Goal: Task Accomplishment & Management: Manage account settings

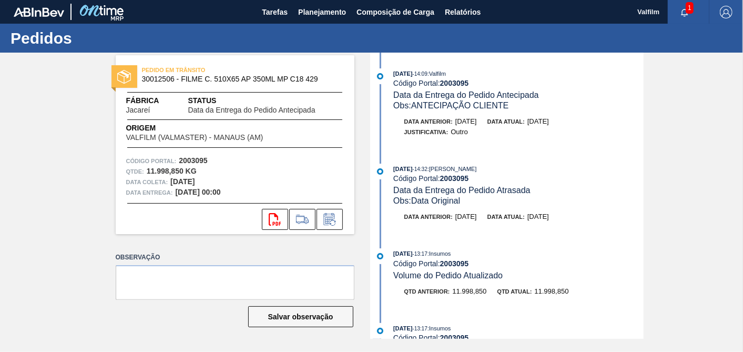
click at [450, 84] on strong "2003095" at bounding box center [454, 83] width 29 height 8
copy strong "2003095"
drag, startPoint x: 283, startPoint y: 13, endPoint x: 292, endPoint y: 15, distance: 9.6
click at [282, 13] on span "Tarefas" at bounding box center [275, 12] width 26 height 13
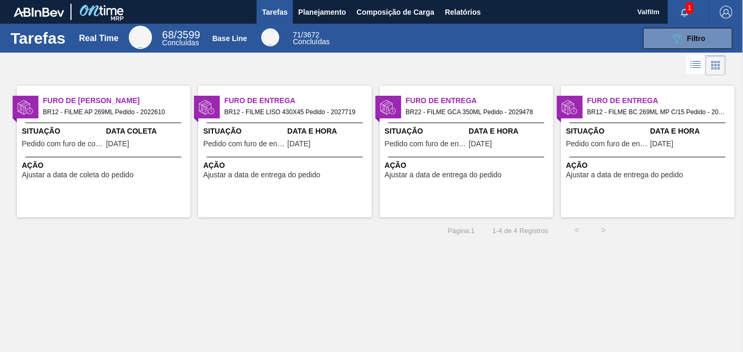
click at [157, 150] on div "Data Coleta [DATE]" at bounding box center [147, 139] width 82 height 26
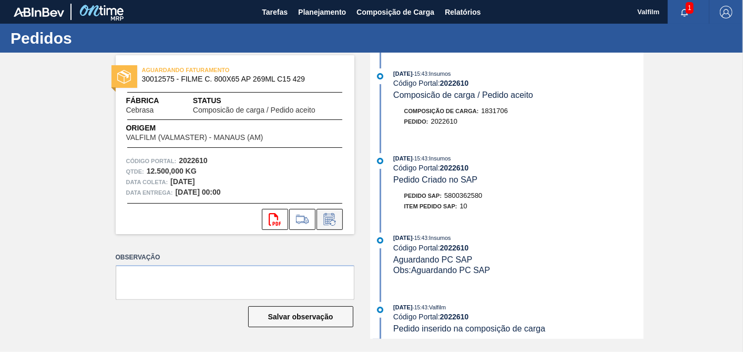
click at [337, 219] on icon at bounding box center [329, 219] width 17 height 13
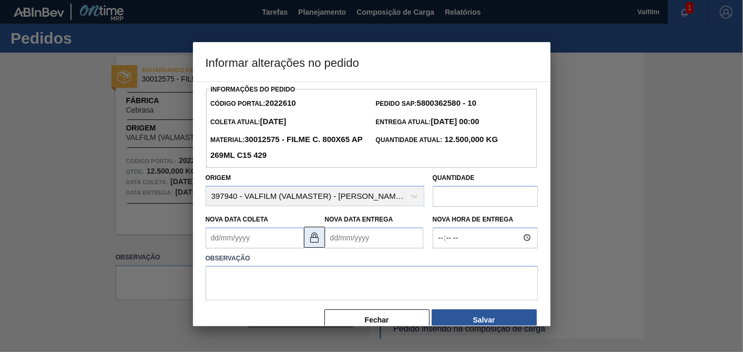
click at [317, 242] on img at bounding box center [314, 237] width 13 height 13
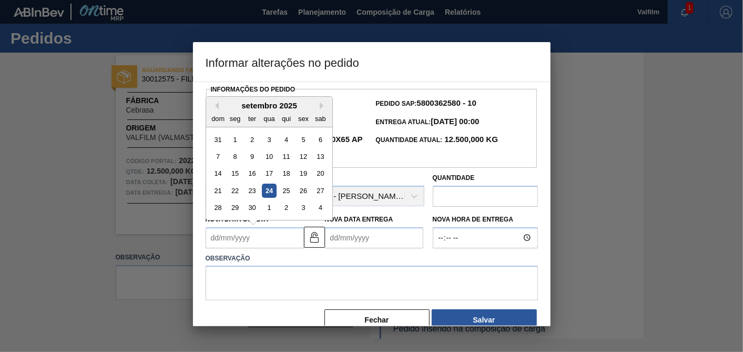
drag, startPoint x: 264, startPoint y: 244, endPoint x: 286, endPoint y: 240, distance: 21.9
click at [264, 244] on Coleta2022610 "Nova Data Coleta" at bounding box center [255, 237] width 98 height 21
click at [241, 210] on div "29" at bounding box center [235, 207] width 14 height 14
type Coleta2022610 "[DATE]"
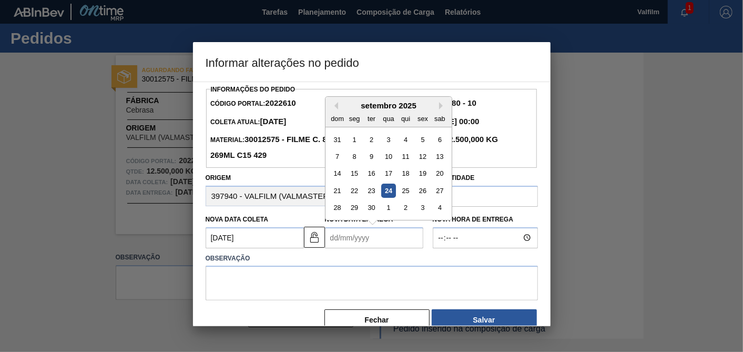
click at [391, 241] on Entrega2022610 "Nova Data Entrega" at bounding box center [374, 237] width 98 height 21
click at [444, 105] on button "Next Month" at bounding box center [442, 105] width 7 height 7
drag, startPoint x: 410, startPoint y: 193, endPoint x: 401, endPoint y: 226, distance: 34.5
click at [410, 193] on div "23" at bounding box center [405, 191] width 14 height 14
type Entrega2022610 "[DATE]"
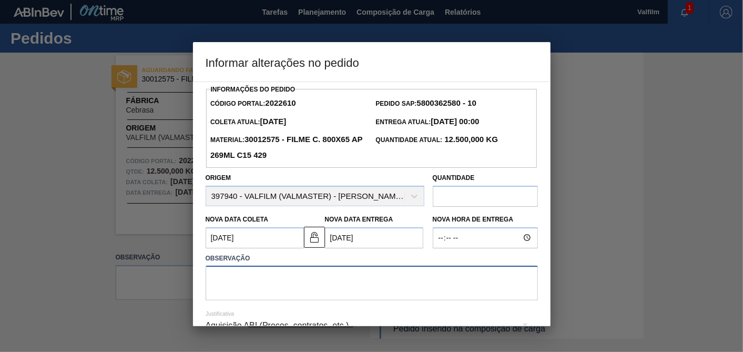
click at [400, 291] on textarea at bounding box center [372, 283] width 332 height 35
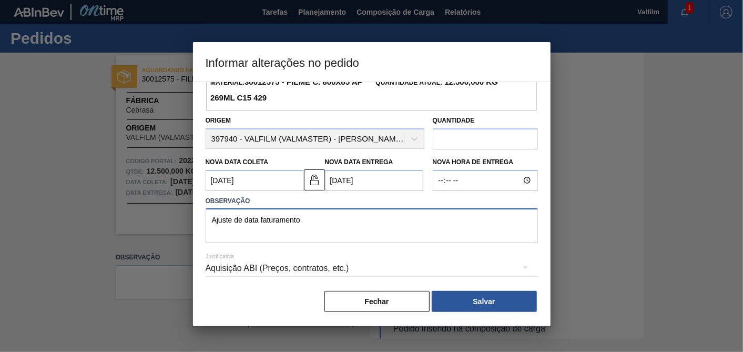
type textarea "Ajuste de data faturamento"
click at [391, 276] on hr at bounding box center [372, 276] width 332 height 1
click at [243, 274] on div "Aquisição ABI (Preços, contratos, etc.)" at bounding box center [372, 268] width 332 height 29
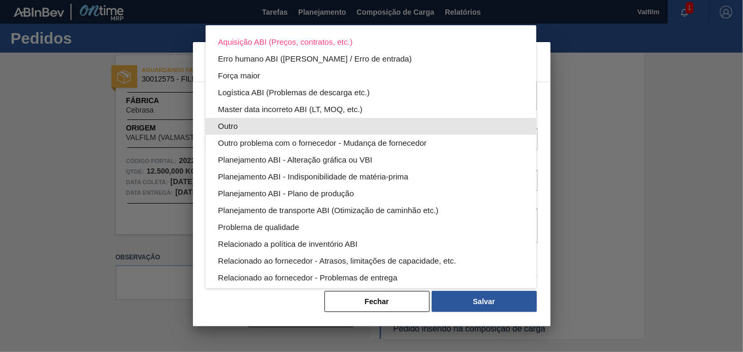
click at [244, 127] on div "Outro" at bounding box center [371, 126] width 306 height 17
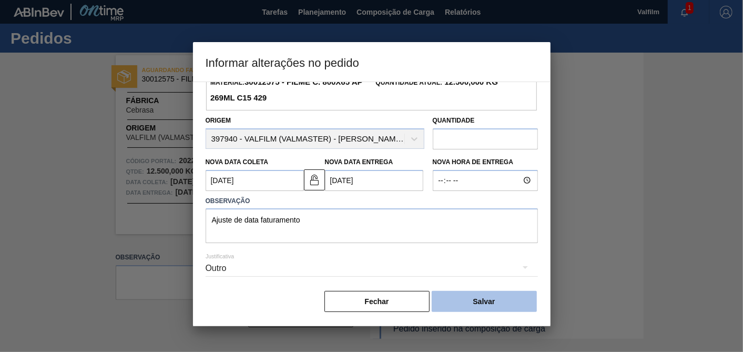
click at [510, 299] on button "Salvar" at bounding box center [484, 301] width 105 height 21
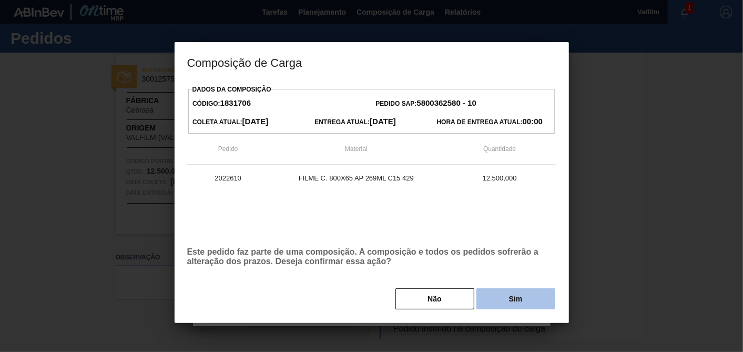
click at [510, 299] on button "Sim" at bounding box center [516, 298] width 79 height 21
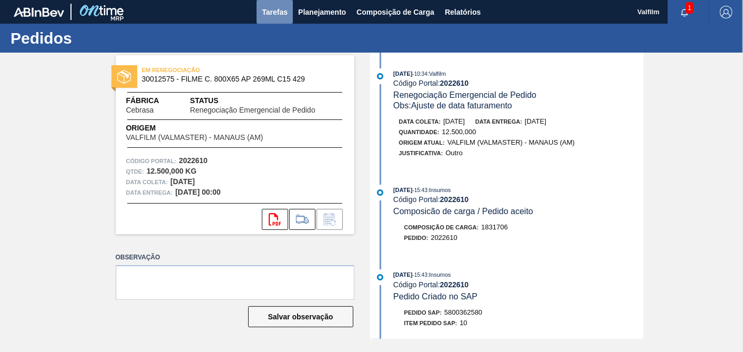
click at [287, 11] on span "Tarefas" at bounding box center [275, 12] width 26 height 13
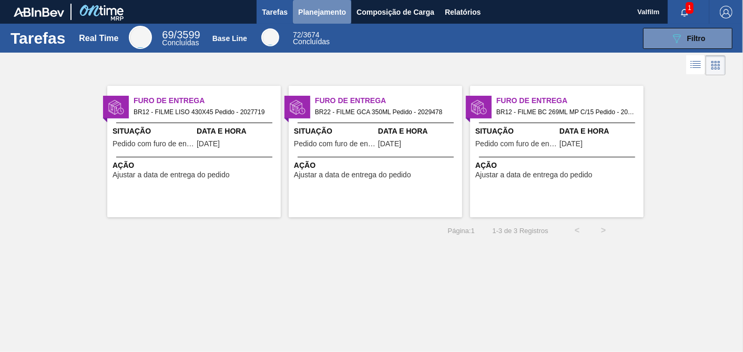
click at [325, 12] on span "Planejamento" at bounding box center [322, 12] width 48 height 13
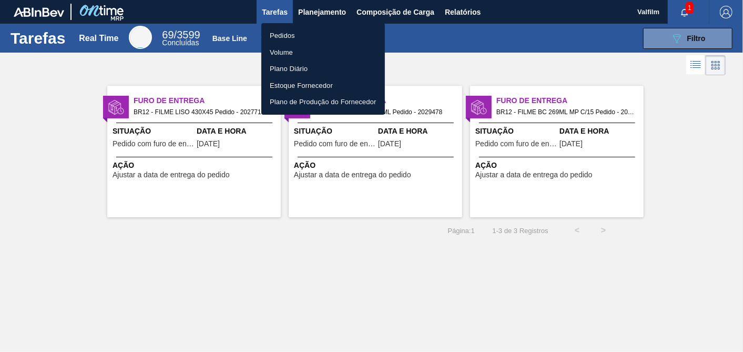
click at [300, 36] on li "Pedidos" at bounding box center [323, 35] width 124 height 17
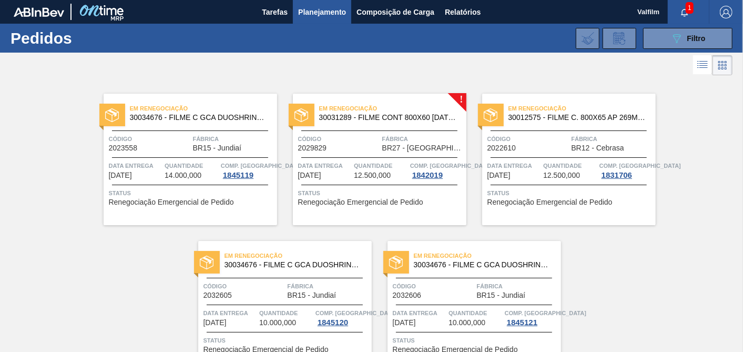
click at [422, 118] on span "30031289 - FILME CONT 800X60 [DATE] MP C12 429" at bounding box center [388, 118] width 139 height 8
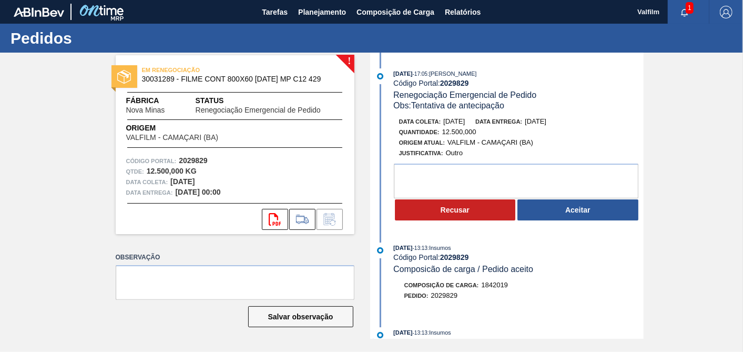
click at [461, 84] on strong "2029829" at bounding box center [454, 83] width 29 height 8
copy strong "2029829"
click at [508, 176] on textarea at bounding box center [516, 181] width 245 height 35
click at [447, 185] on textarea at bounding box center [516, 181] width 245 height 35
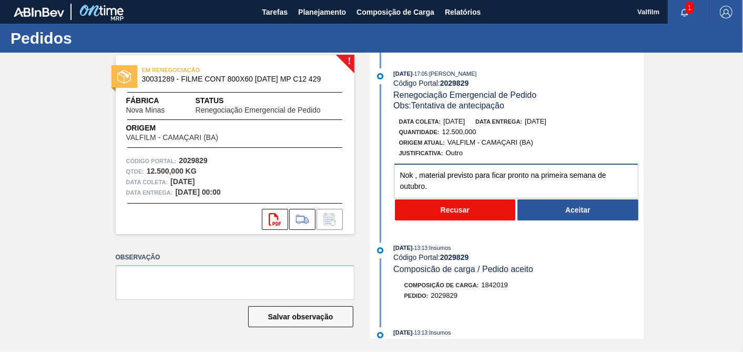
type textarea "Nok , material previsto para ficar pronto na primeira semana de outubro."
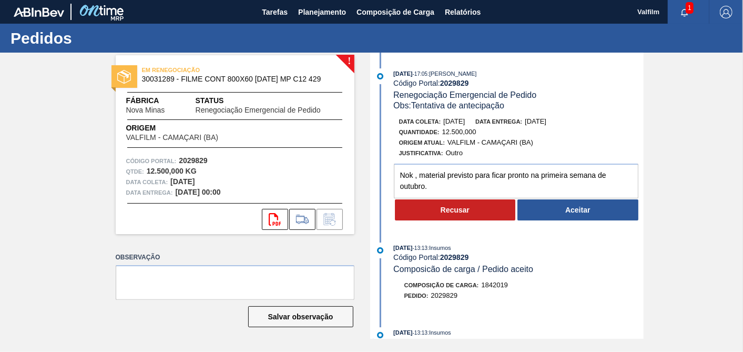
click at [455, 204] on button "Recusar" at bounding box center [455, 209] width 121 height 21
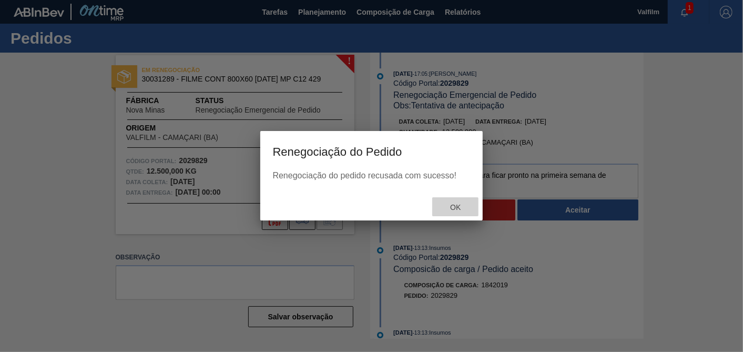
drag, startPoint x: 442, startPoint y: 201, endPoint x: 473, endPoint y: 206, distance: 31.5
click at [464, 203] on div "Ok" at bounding box center [455, 206] width 46 height 19
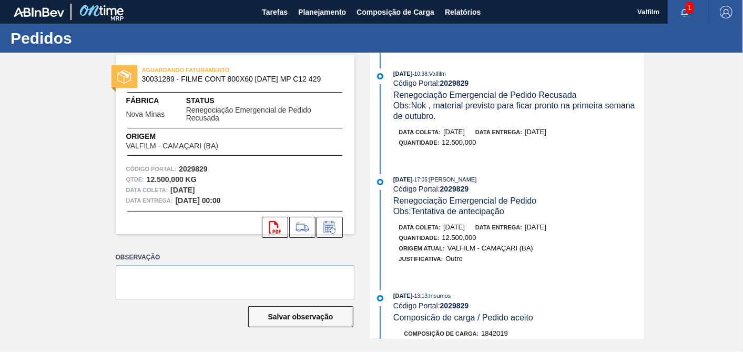
click at [452, 83] on strong "2029829" at bounding box center [454, 83] width 29 height 8
click at [452, 84] on strong "2029829" at bounding box center [454, 83] width 29 height 8
copy strong "2029829"
click at [554, 160] on div "[DATE] 10:38 : Valfilm Código Portal: 2029829 Renegociação Emergencial de Pedid…" at bounding box center [508, 196] width 271 height 286
drag, startPoint x: 288, startPoint y: 11, endPoint x: 298, endPoint y: 17, distance: 11.8
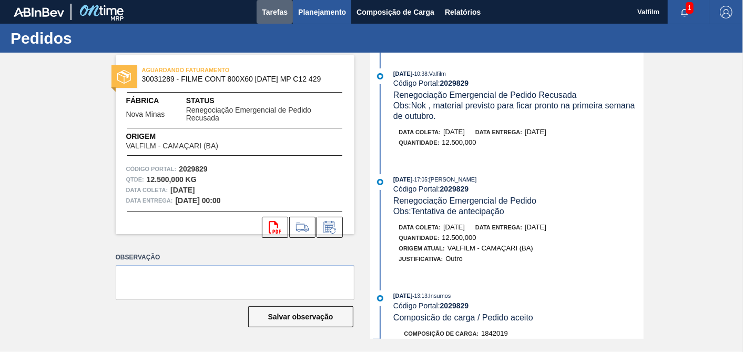
click at [288, 11] on button "Tarefas" at bounding box center [275, 12] width 36 height 24
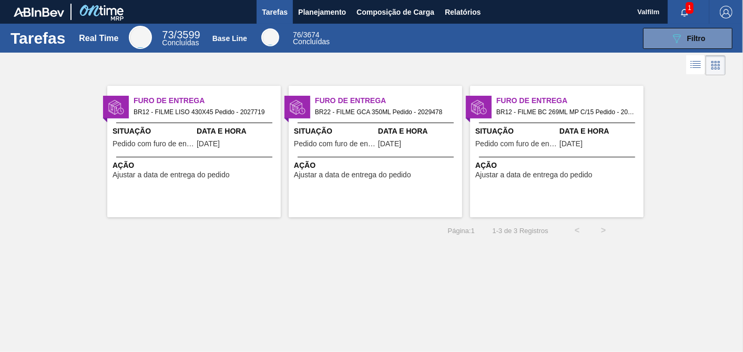
click at [231, 147] on div "Data e Hora [DATE]" at bounding box center [238, 139] width 82 height 26
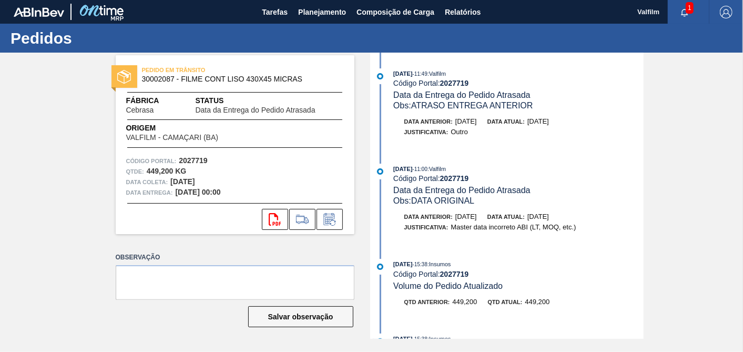
click at [455, 83] on strong "2027719" at bounding box center [454, 83] width 29 height 8
click at [338, 219] on button at bounding box center [330, 219] width 26 height 21
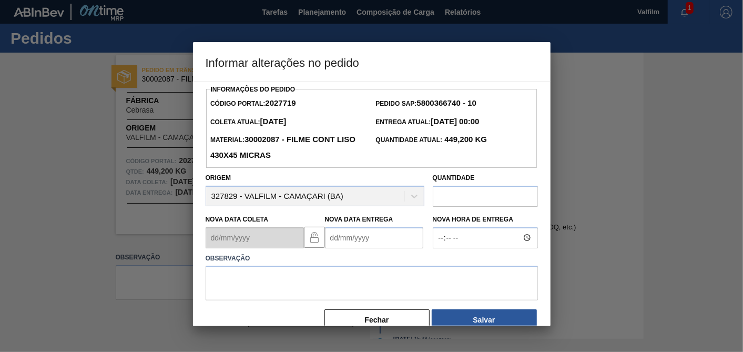
click at [372, 231] on Entrega2027719 "Nova Data Entrega" at bounding box center [374, 237] width 98 height 21
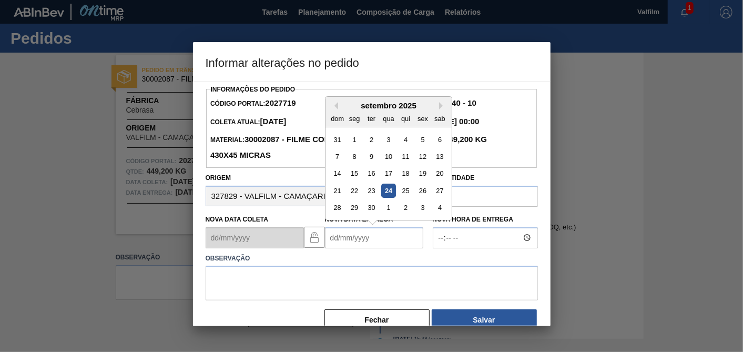
click at [389, 190] on div "24" at bounding box center [388, 191] width 14 height 14
type Entrega2027719 "[DATE]"
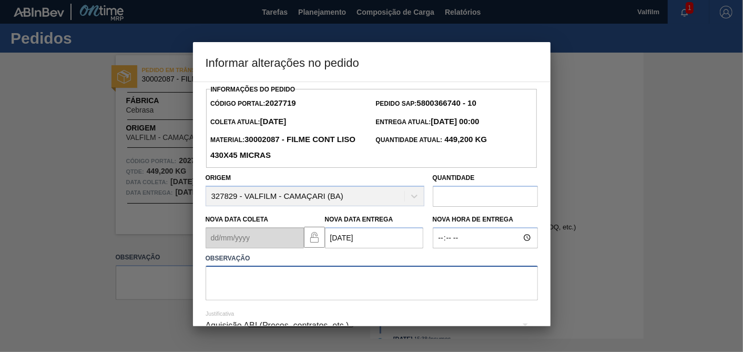
click at [362, 291] on textarea at bounding box center [372, 283] width 332 height 35
type textarea "A"
drag, startPoint x: 334, startPoint y: 276, endPoint x: 83, endPoint y: 286, distance: 251.1
click at [83, 286] on div "Informar alterações no pedido Informações do Pedido Código Portal: 2027719 Pedi…" at bounding box center [371, 176] width 743 height 352
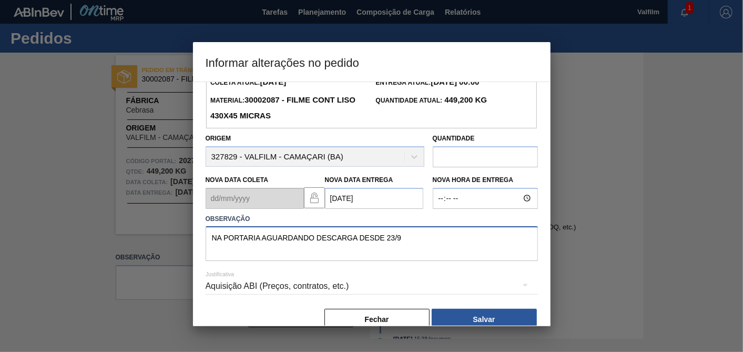
scroll to position [58, 0]
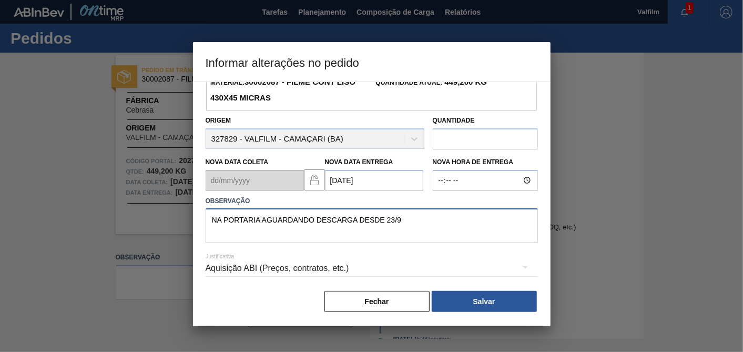
type textarea "NA PORTARIA AGUARDANDO DESCARGA DESDE 23/9"
click at [333, 269] on div "Aquisição ABI (Preços, contratos, etc.)" at bounding box center [372, 268] width 332 height 29
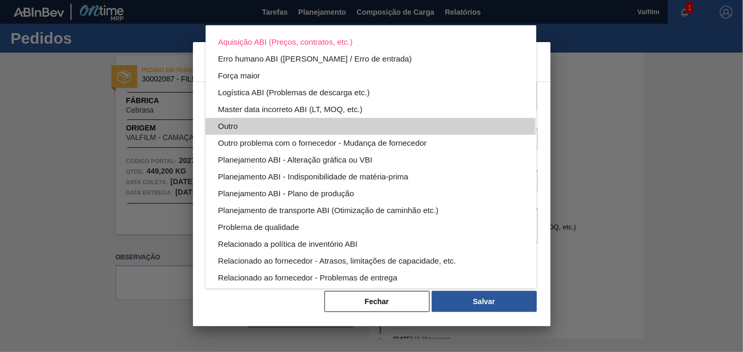
click at [242, 123] on div "Outro" at bounding box center [371, 126] width 306 height 17
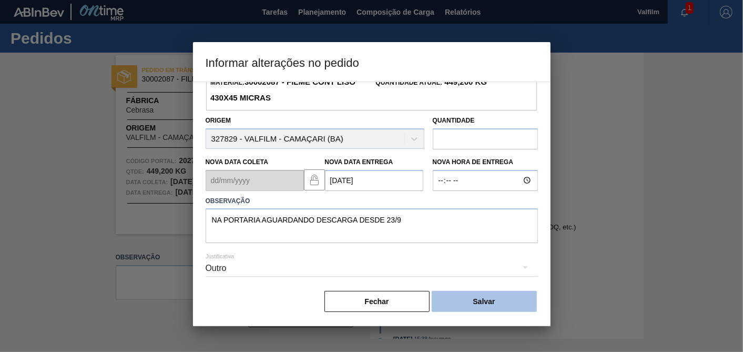
click at [508, 301] on button "Salvar" at bounding box center [484, 301] width 105 height 21
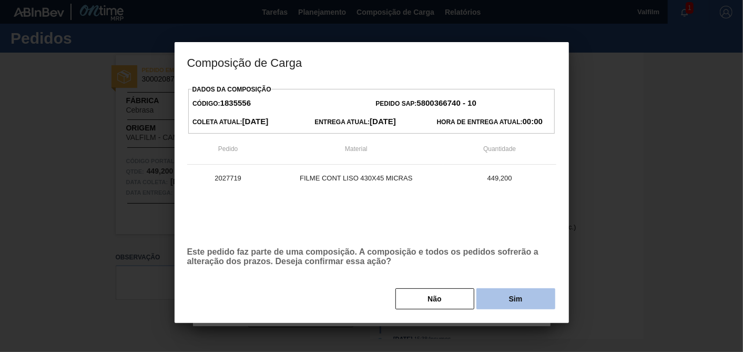
click at [521, 296] on button "Sim" at bounding box center [516, 298] width 79 height 21
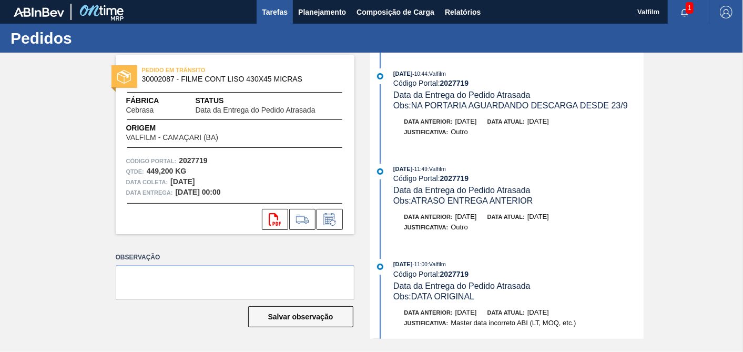
click at [284, 15] on span "Tarefas" at bounding box center [275, 12] width 26 height 13
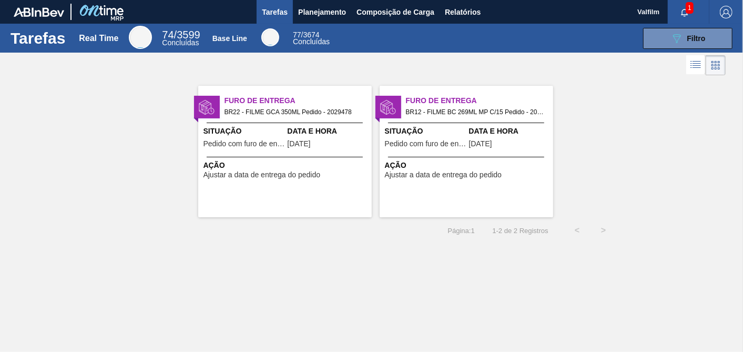
click at [337, 180] on div "Furo de Entrega BR22 - FILME GCA 350ML Pedido - 2029478 Situação Pedido com fur…" at bounding box center [285, 152] width 174 height 132
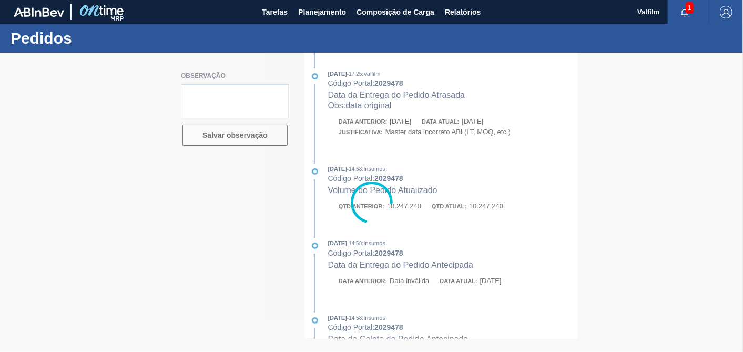
type textarea "ATRASO ENTREGA ANTERIOR - ESTA A 1200KM DIA 23/9 - PREVISAO CHEGADA 26/9"
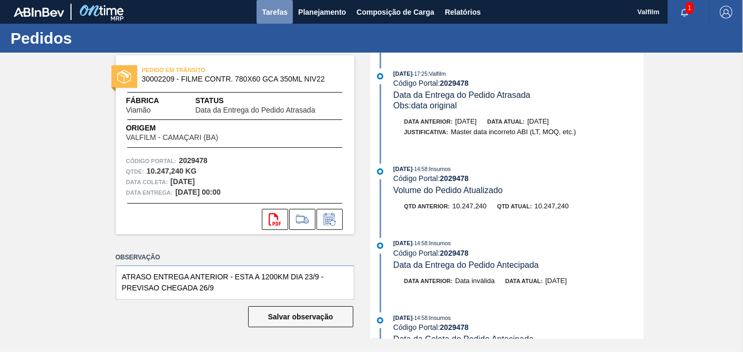
click at [274, 16] on span "Tarefas" at bounding box center [275, 12] width 26 height 13
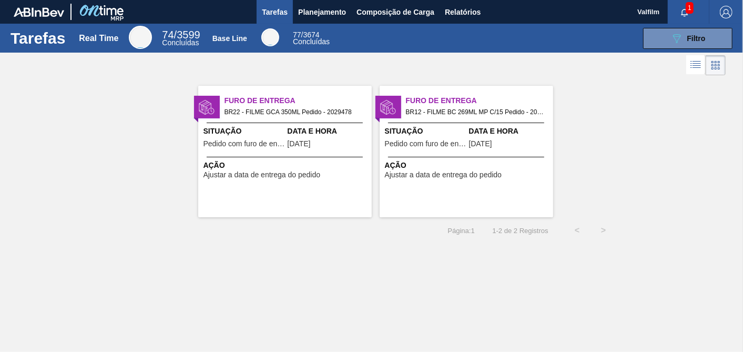
click at [462, 127] on span "Situação" at bounding box center [426, 131] width 82 height 11
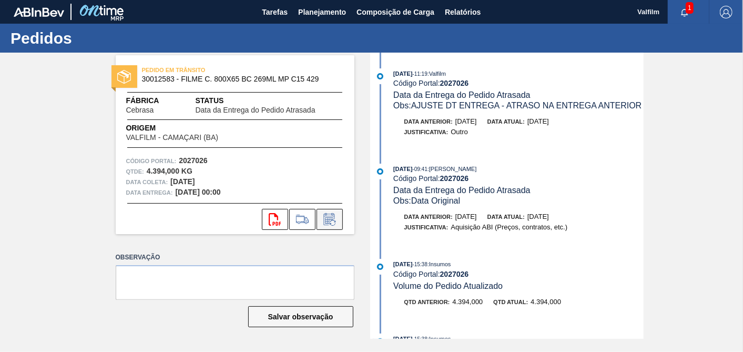
click at [326, 214] on icon at bounding box center [329, 219] width 17 height 13
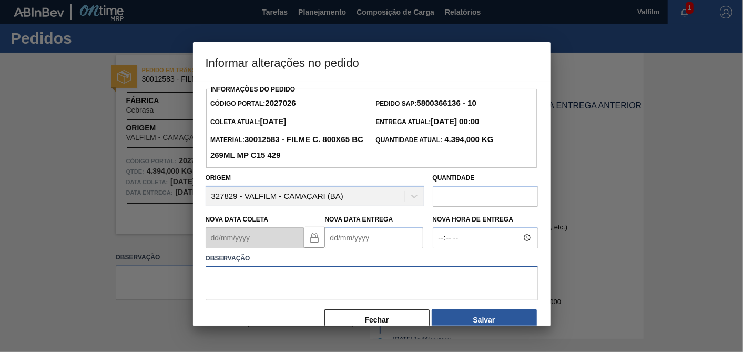
click at [358, 289] on textarea at bounding box center [372, 283] width 332 height 35
paste textarea "NA PORTARIA AGUARDANDO DESCARGA DESDE 23/9"
type textarea "NA PORTARIA AGUARDANDO DESCARGA DESDE 23/9"
click at [372, 240] on Entrega2027026 "Nova Data Entrega" at bounding box center [374, 237] width 98 height 21
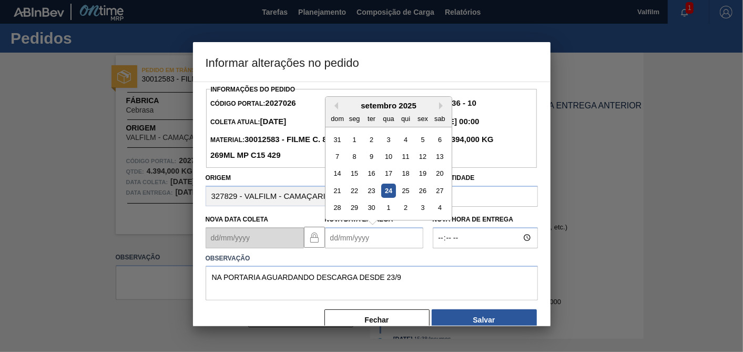
click at [386, 186] on div "24" at bounding box center [388, 191] width 14 height 14
type Entrega2027026 "[DATE]"
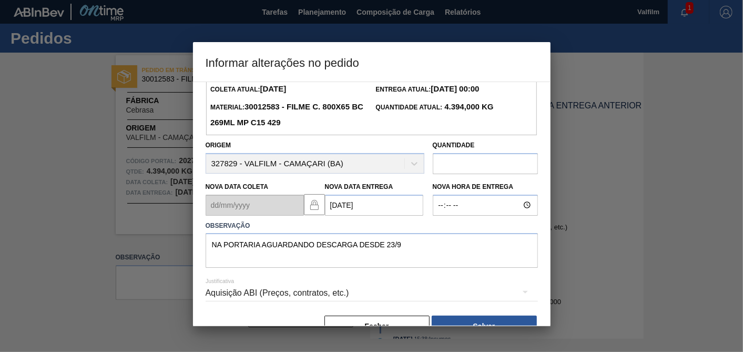
scroll to position [58, 0]
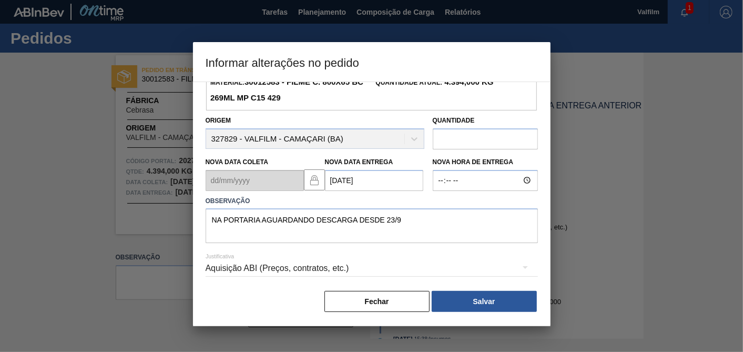
click at [305, 270] on div "Aquisição ABI (Preços, contratos, etc.)" at bounding box center [372, 268] width 332 height 29
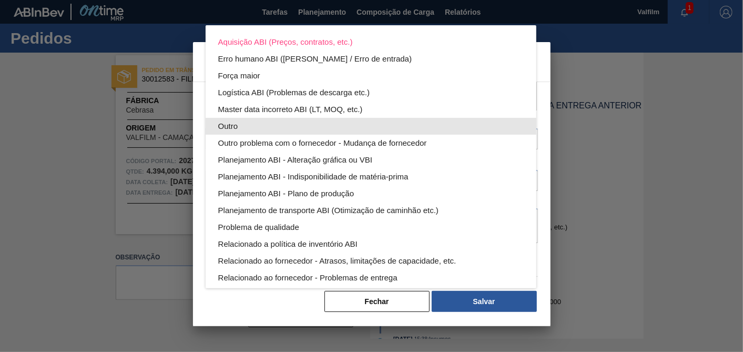
click at [229, 125] on div "Outro" at bounding box center [371, 126] width 306 height 17
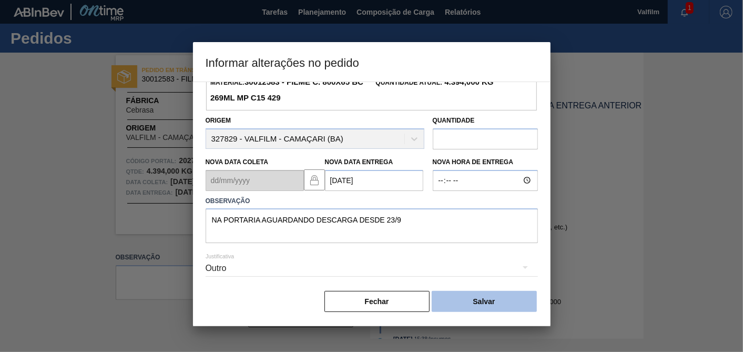
click at [464, 305] on button "Salvar" at bounding box center [484, 301] width 105 height 21
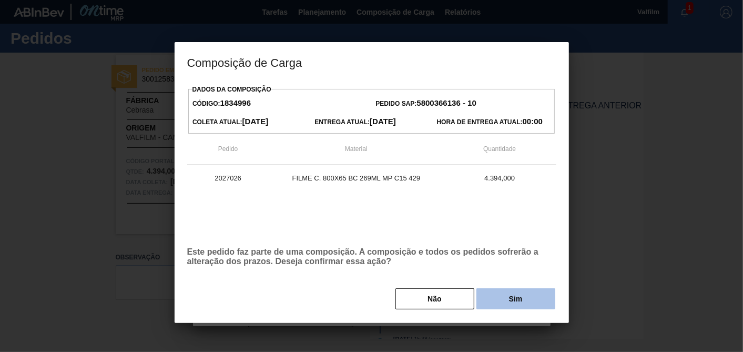
click at [498, 296] on button "Sim" at bounding box center [516, 298] width 79 height 21
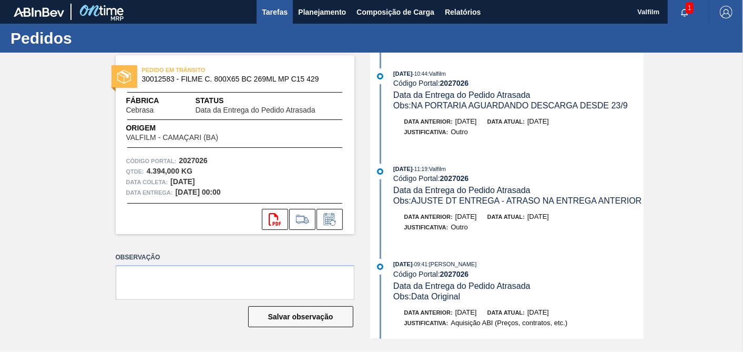
click at [274, 11] on span "Tarefas" at bounding box center [275, 12] width 26 height 13
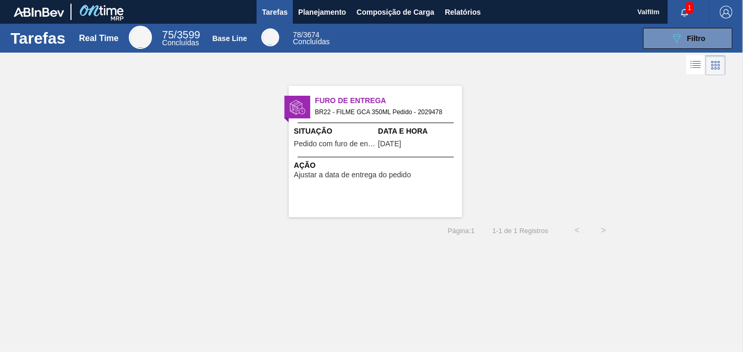
click at [397, 168] on span "Ação" at bounding box center [377, 165] width 166 height 11
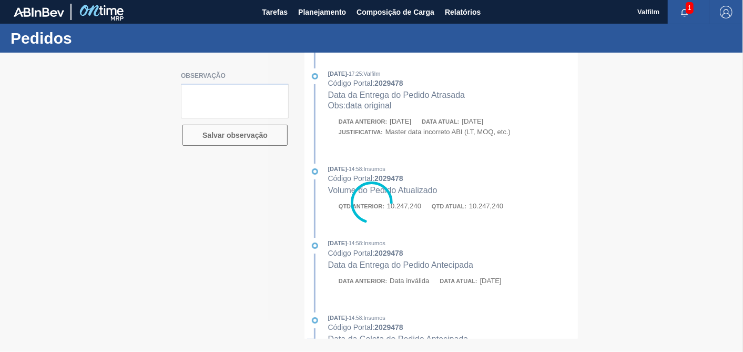
type textarea "ATRASO ENTREGA ANTERIOR - ESTA A 1200KM DIA 23/9 - PREVISAO CHEGADA 26/9"
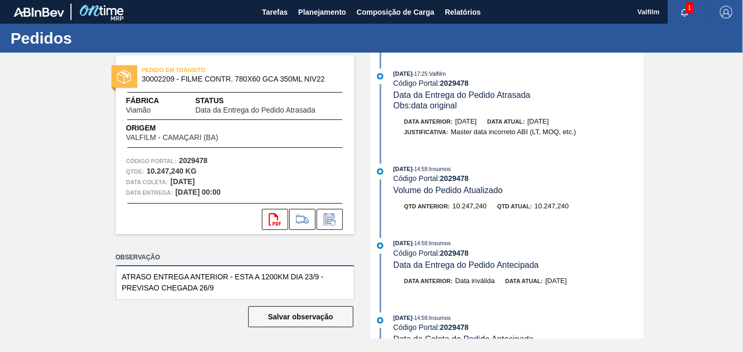
drag, startPoint x: 190, startPoint y: 288, endPoint x: 108, endPoint y: 273, distance: 84.0
click at [108, 273] on div "PEDIDO EM TRÂNSITO 30002209 - FILME CONTR. 780X60 GCA 350ML NIV22 Fábrica Viamã…" at bounding box center [227, 196] width 255 height 286
click at [335, 221] on icon at bounding box center [333, 223] width 6 height 6
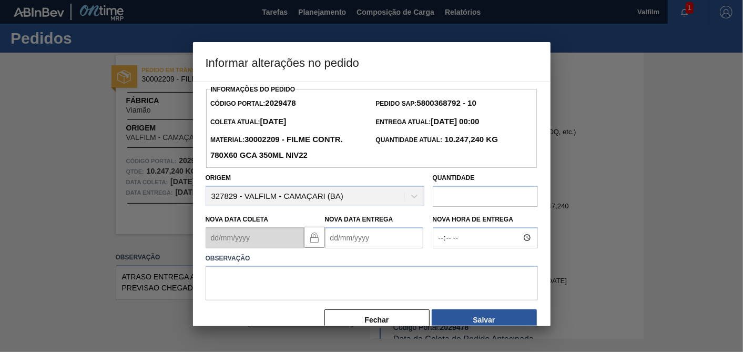
click at [356, 248] on Entrega2029478 "Nova Data Entrega" at bounding box center [374, 237] width 98 height 21
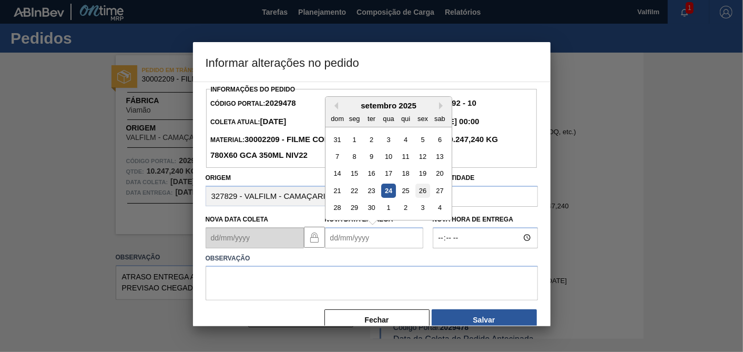
click at [418, 188] on div "26" at bounding box center [423, 191] width 14 height 14
type Entrega2029478 "[DATE]"
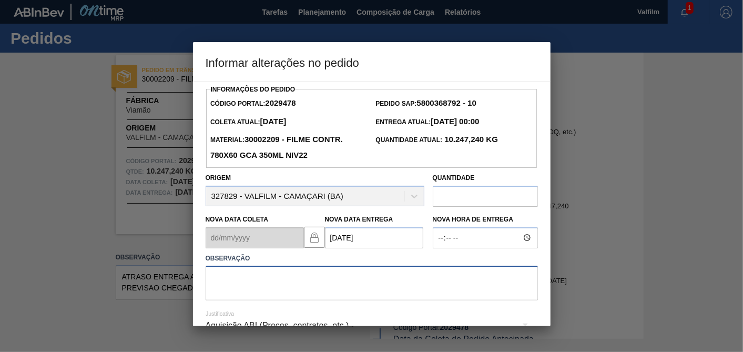
click at [326, 288] on textarea at bounding box center [372, 283] width 332 height 35
paste textarea "ATRASO ENTREGA ANTERIOR - ESTA A 1200KM DIA 23/9 - PREVISAO CHEGADA 26/9"
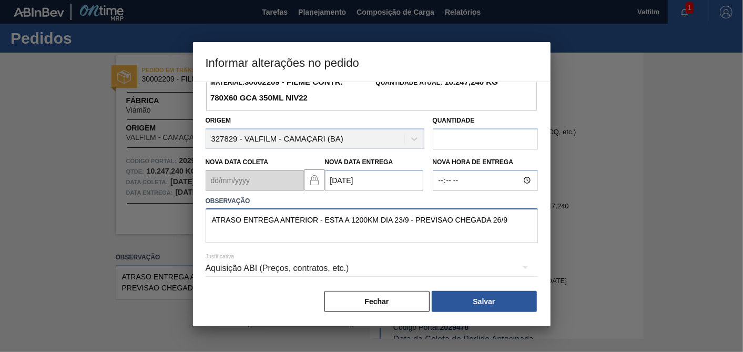
drag, startPoint x: 325, startPoint y: 219, endPoint x: 413, endPoint y: 219, distance: 88.4
click at [413, 219] on textarea "ATRASO ENTREGA ANTERIOR - ESTA A 1200KM DIA 23/9 - PREVISAO CHEGADA 26/9" at bounding box center [372, 225] width 332 height 35
type textarea "ATRASO ENTREGA ANTERIOR - PREVISAO CHEGADA 26/9"
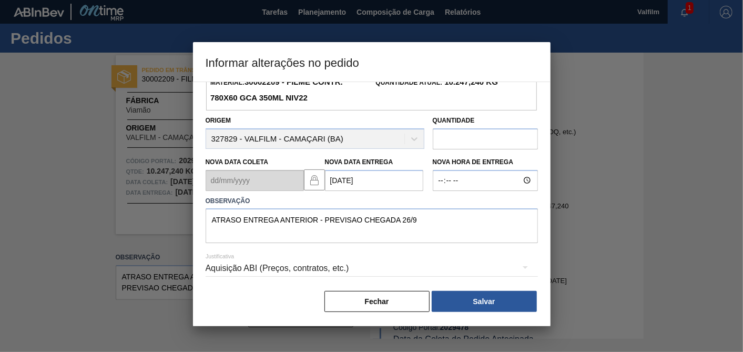
click at [300, 269] on div "Aquisição ABI (Preços, contratos, etc.)" at bounding box center [372, 268] width 332 height 29
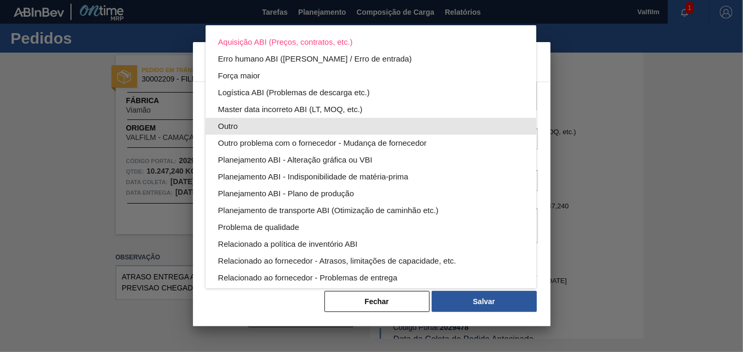
click at [246, 125] on div "Outro" at bounding box center [371, 126] width 306 height 17
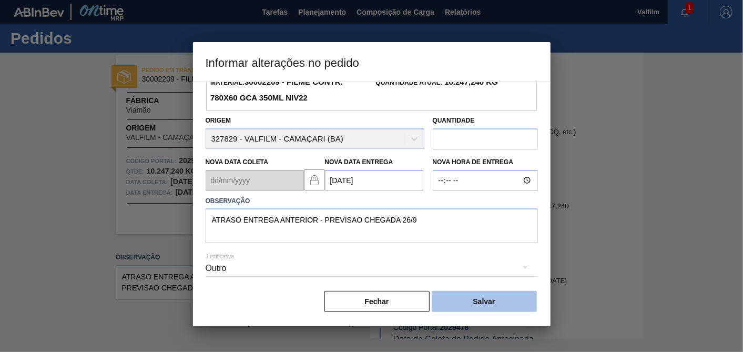
click at [502, 304] on button "Salvar" at bounding box center [484, 301] width 105 height 21
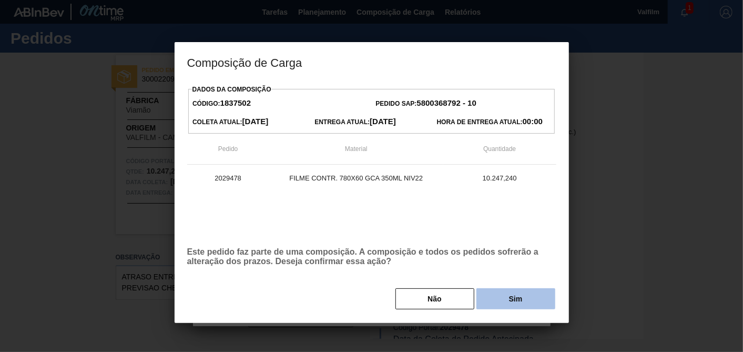
click at [515, 295] on button "Sim" at bounding box center [516, 298] width 79 height 21
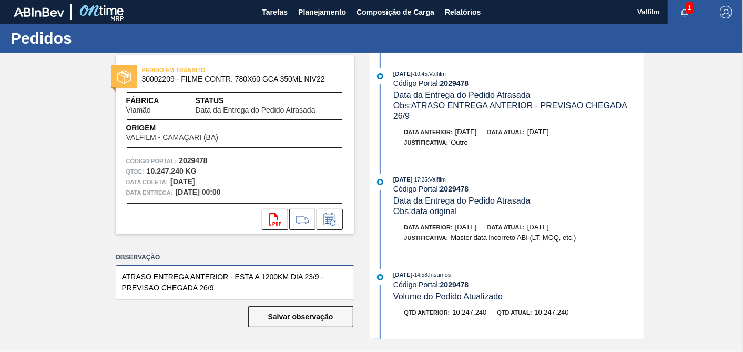
drag, startPoint x: 290, startPoint y: 289, endPoint x: 118, endPoint y: 263, distance: 173.5
click at [118, 263] on div "Observação ATRASO ENTREGA ANTERIOR - ESTA A 1200KM DIA 23/9 - PREVISAO CHEGADA …" at bounding box center [235, 275] width 239 height 50
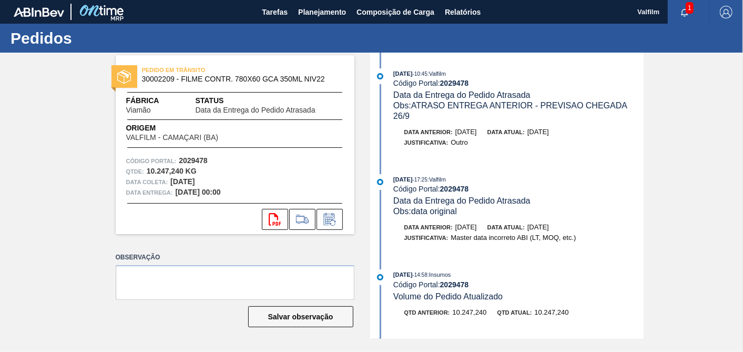
click at [342, 332] on div "Observação Salvar observação" at bounding box center [235, 298] width 239 height 97
click at [326, 316] on button "Salvar observação" at bounding box center [300, 316] width 105 height 21
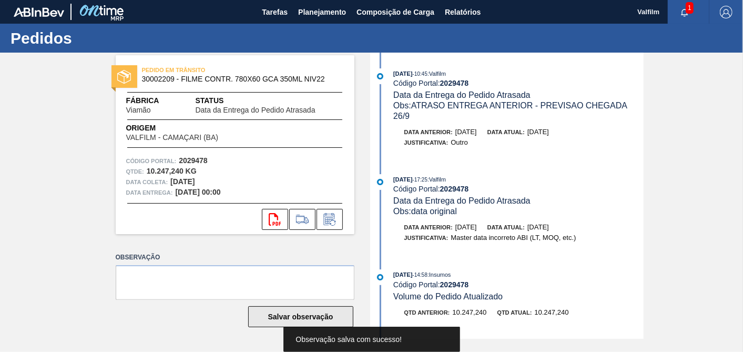
click at [326, 316] on button "Salvar observação" at bounding box center [300, 316] width 105 height 21
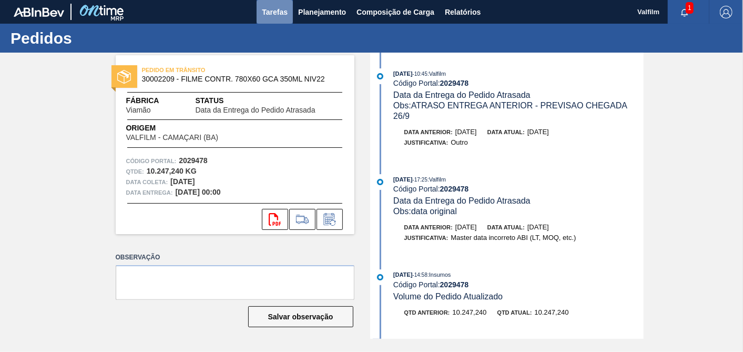
click at [285, 16] on span "Tarefas" at bounding box center [275, 12] width 26 height 13
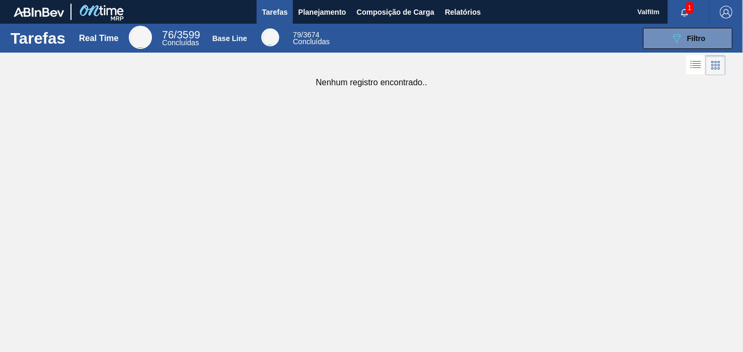
click at [691, 9] on span "1" at bounding box center [690, 8] width 8 height 12
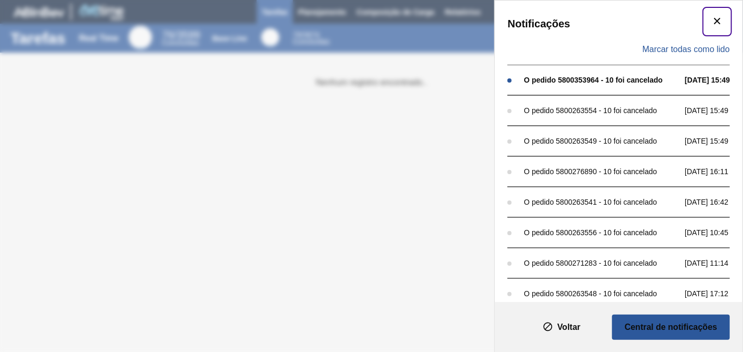
click at [725, 19] on button "botão de ícone" at bounding box center [717, 21] width 25 height 25
